Goal: Find specific page/section: Find specific page/section

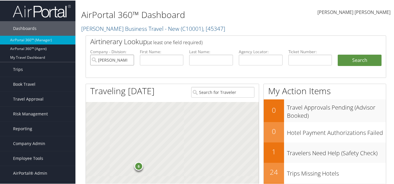
click at [129, 58] on input "[PERSON_NAME] Business Travel - New" at bounding box center [112, 59] width 44 height 11
click at [48, 40] on link "AirPortal 360™ (Manager)" at bounding box center [37, 39] width 75 height 9
